Goal: Task Accomplishment & Management: Use online tool/utility

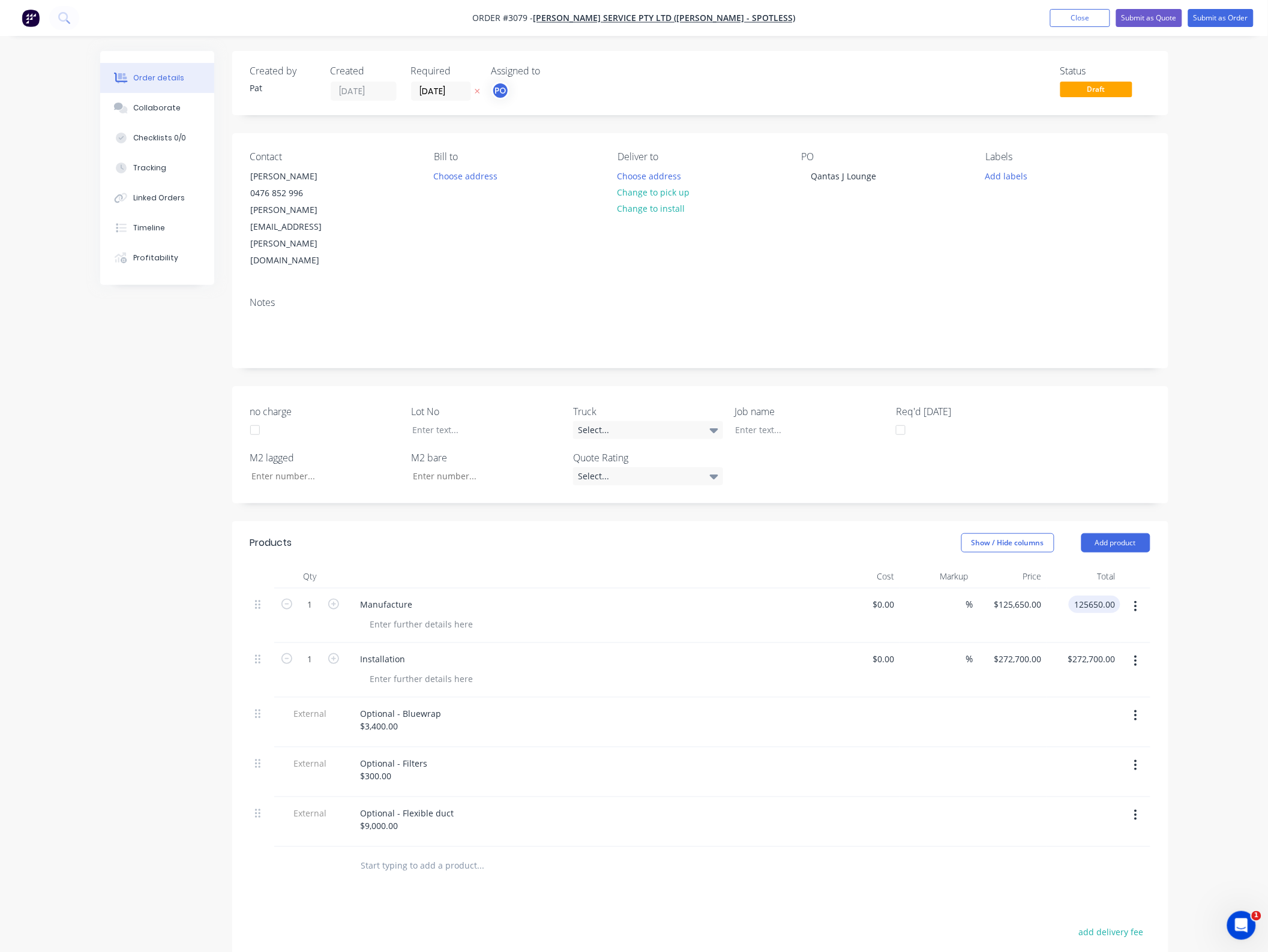
click at [1096, 596] on input "125650.00" at bounding box center [1096, 604] width 47 height 18
type input "208000"
type input "$208,000.00"
click at [1218, 631] on div "Order details Collaborate Checklists 0/0 Tracking Linked Orders Timeline Profit…" at bounding box center [634, 596] width 1268 height 1192
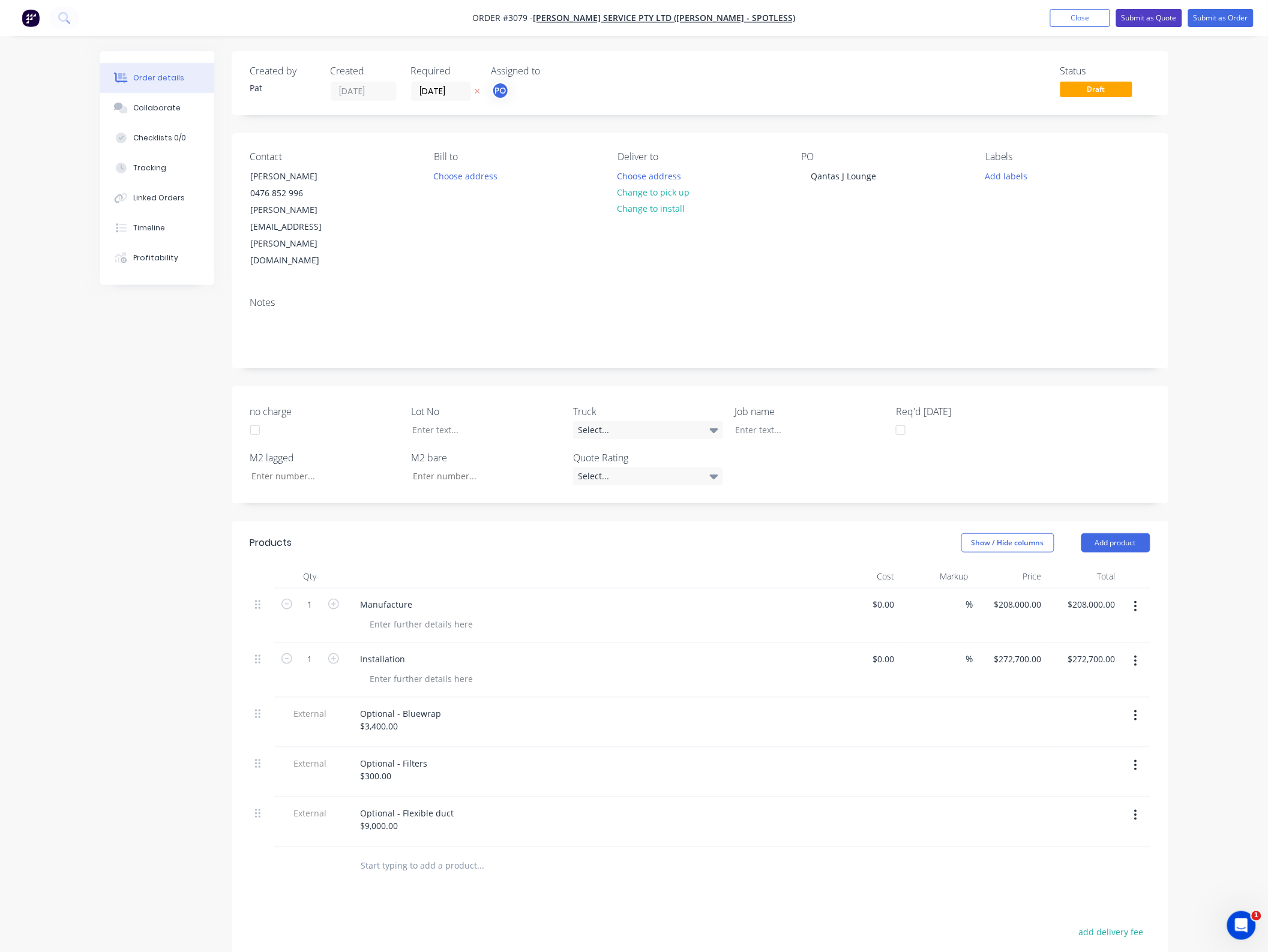
click at [1145, 16] on button "Submit as Quote" at bounding box center [1149, 18] width 66 height 18
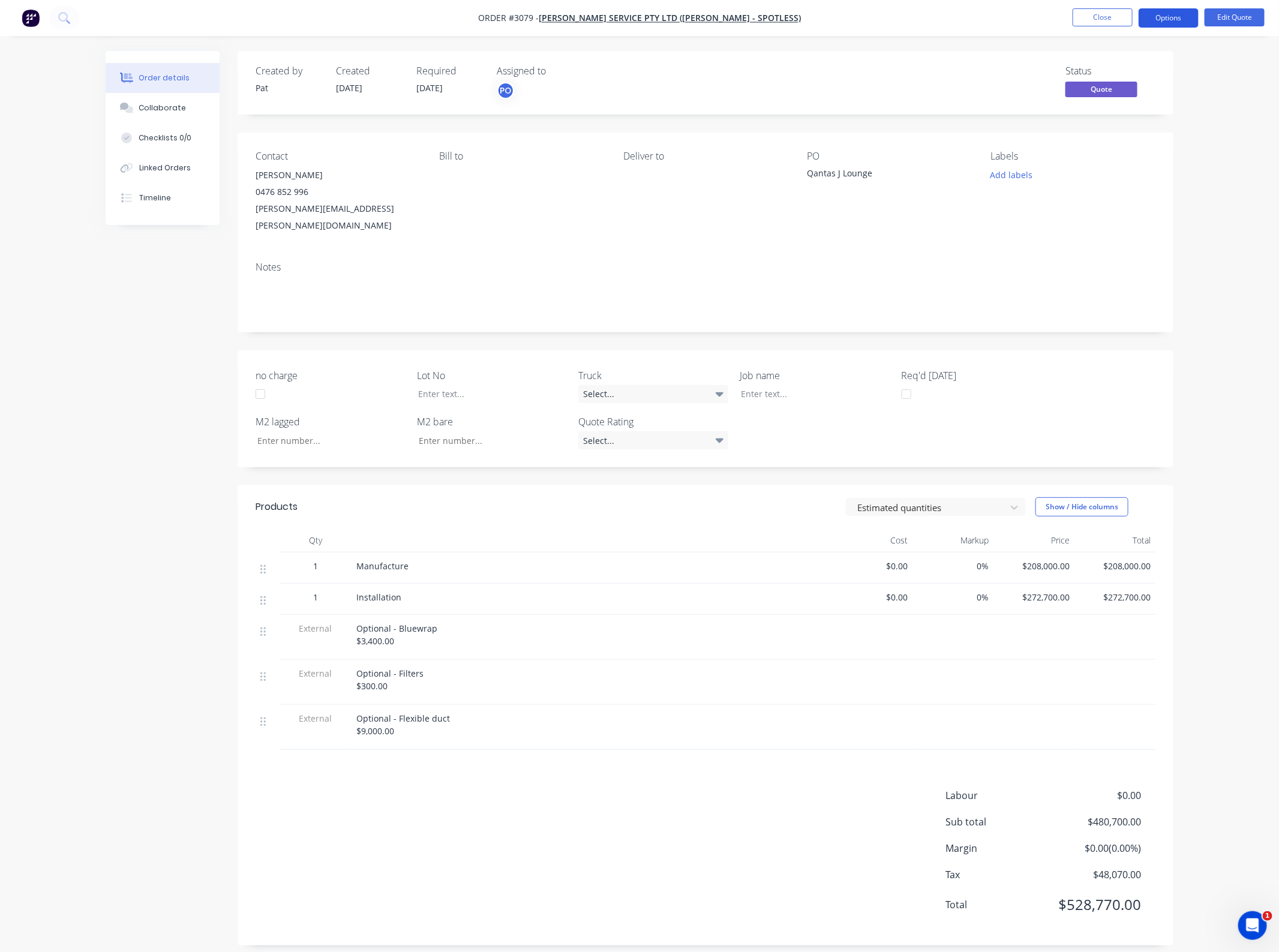
click at [1149, 18] on button "Options" at bounding box center [1169, 18] width 60 height 19
click at [1094, 74] on div "Quote" at bounding box center [1133, 73] width 110 height 18
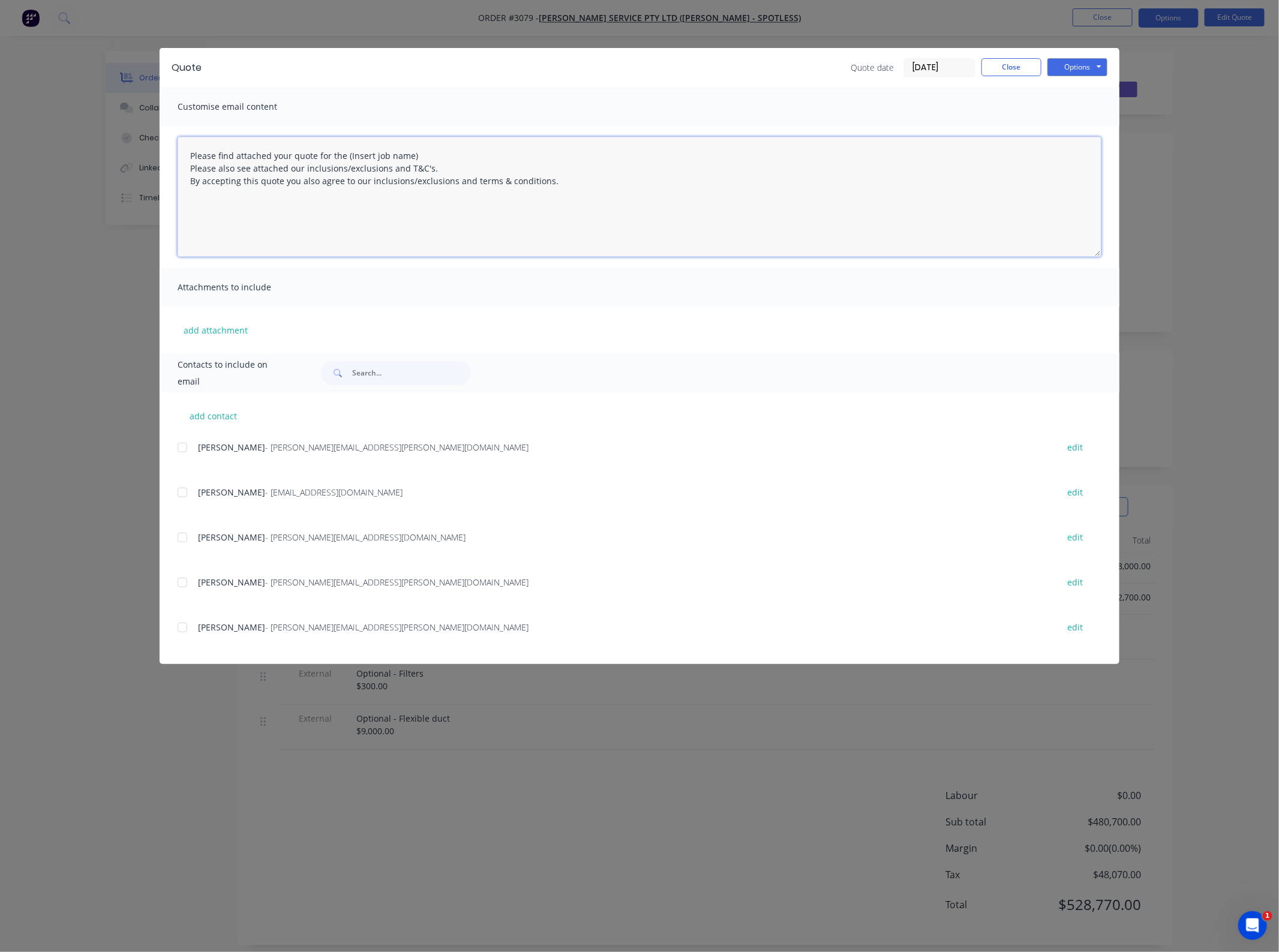
drag, startPoint x: 442, startPoint y: 157, endPoint x: 348, endPoint y: 159, distance: 94.0
click at [348, 159] on textarea "Please find attached your quote for the (Insert job name) Please also see attac…" at bounding box center [639, 196] width 923 height 120
click at [178, 586] on div at bounding box center [182, 582] width 24 height 24
type textarea "Please find attached your quote for the Qantas J Lounge project. Please also se…"
click at [210, 327] on button "add attachment" at bounding box center [215, 330] width 76 height 18
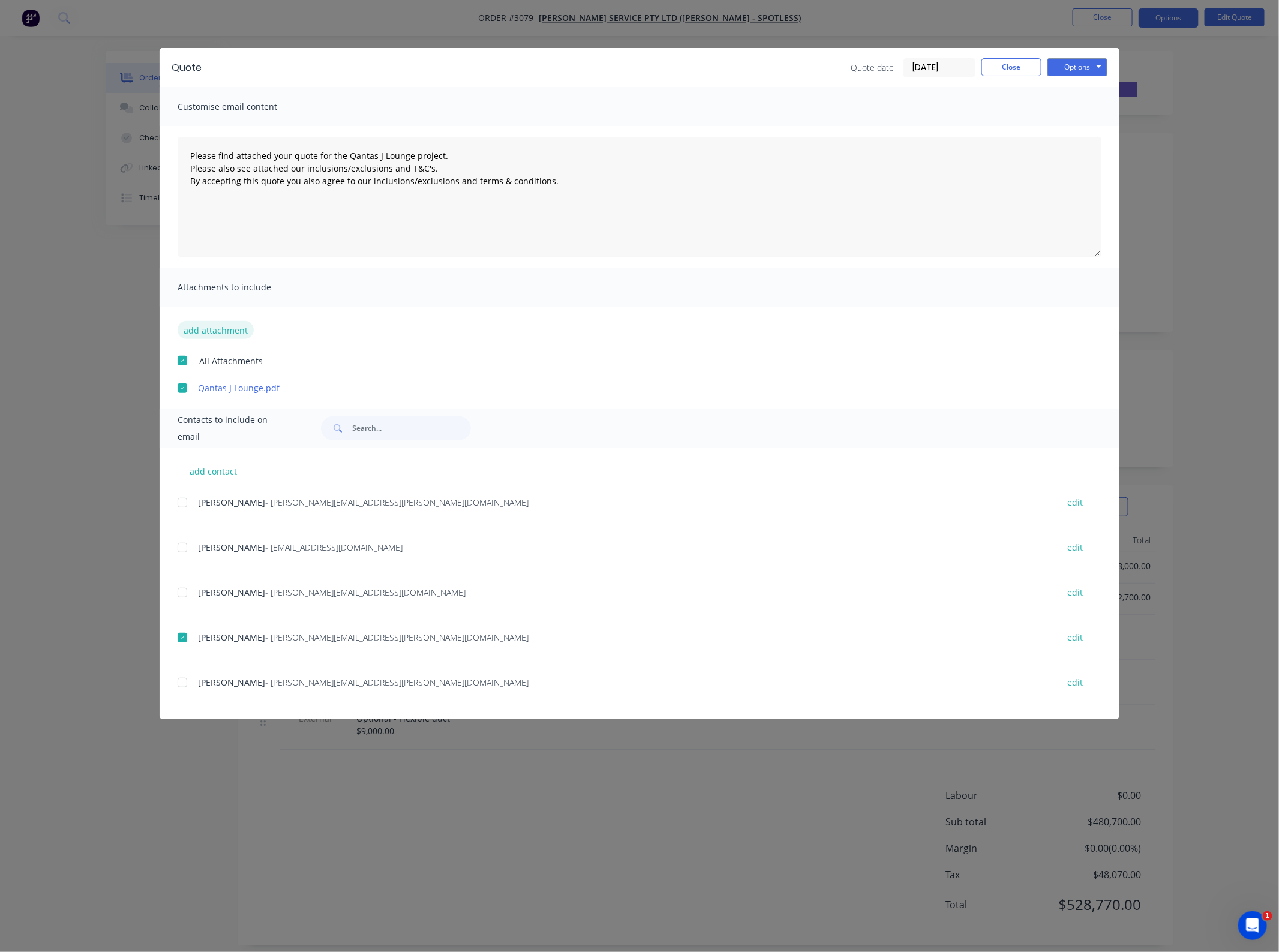
click at [218, 336] on button "add attachment" at bounding box center [215, 330] width 76 height 18
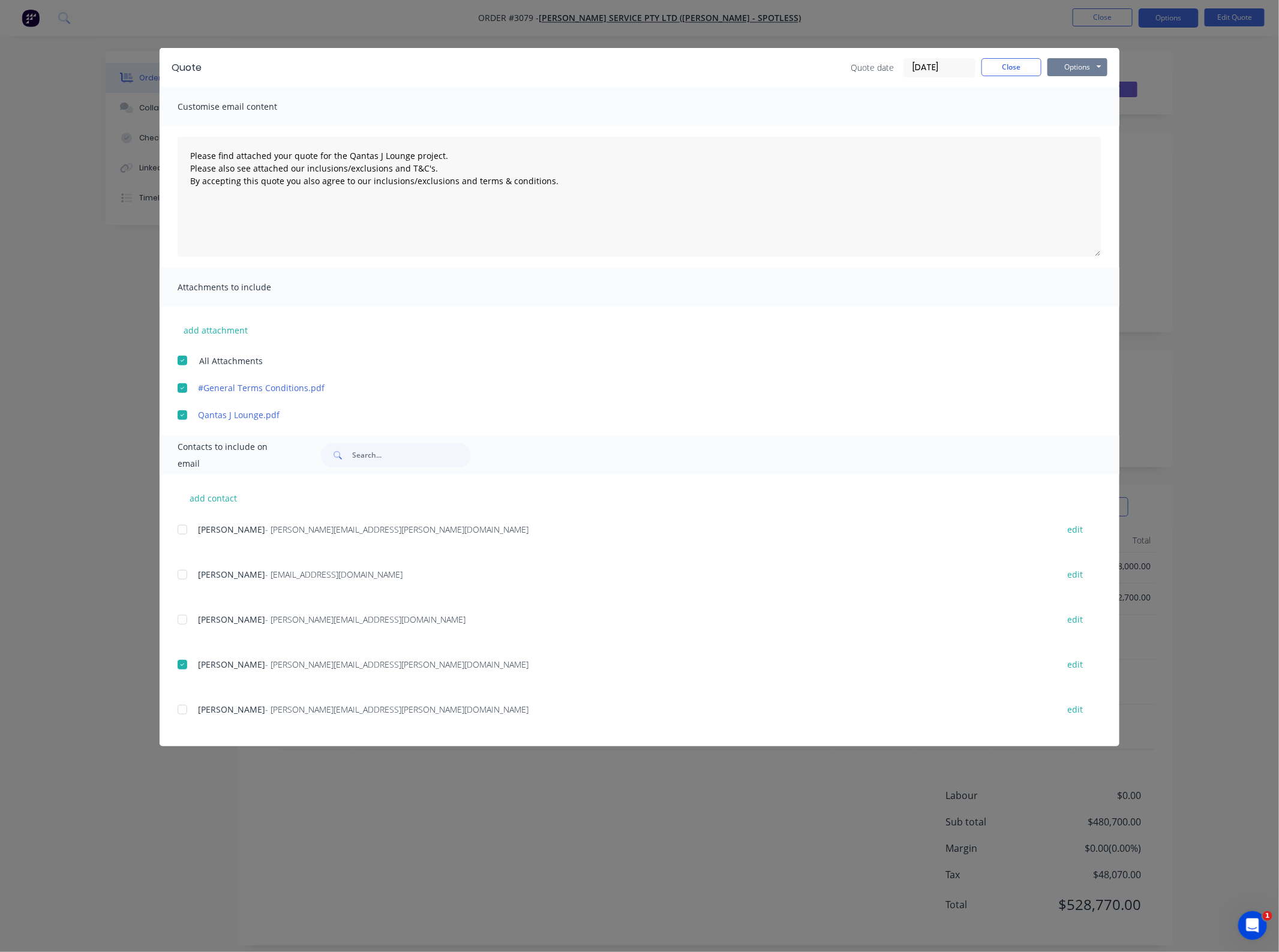
click at [1077, 67] on button "Options" at bounding box center [1077, 67] width 60 height 18
click at [1083, 126] on button "Email" at bounding box center [1086, 129] width 77 height 20
click at [991, 67] on button "Close" at bounding box center [1011, 67] width 60 height 18
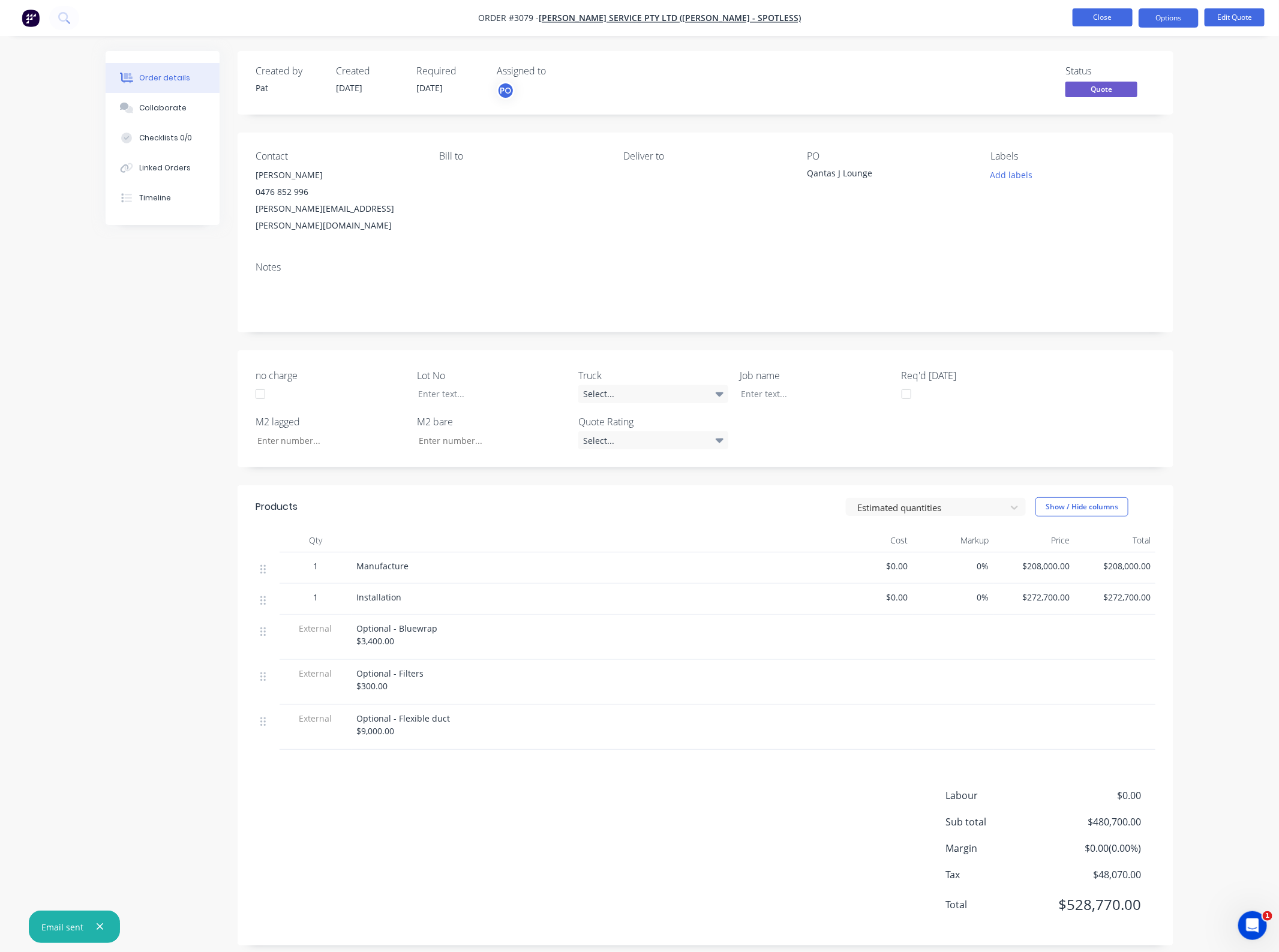
click at [1086, 16] on button "Close" at bounding box center [1102, 17] width 60 height 18
